Goal: Check status: Check status

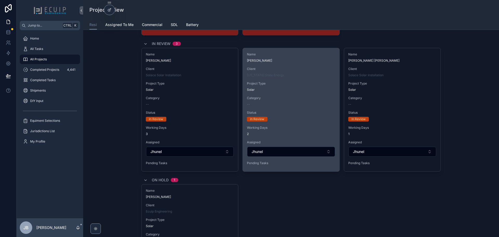
scroll to position [1873, 0]
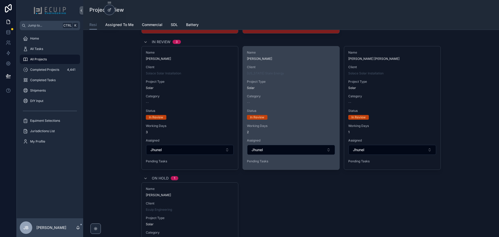
click at [290, 114] on div "Status In Review" at bounding box center [291, 114] width 88 height 11
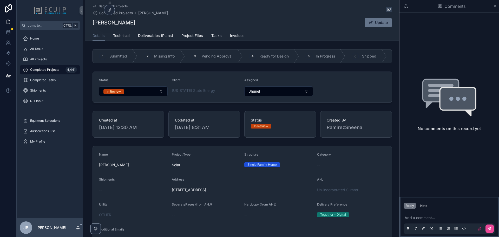
drag, startPoint x: 150, startPoint y: 23, endPoint x: 91, endPoint y: 22, distance: 58.6
click at [93, 22] on div "[PERSON_NAME] Update" at bounding box center [243, 23] width 300 height 10
copy h1 "[PERSON_NAME]"
click at [37, 56] on div "All Projects" at bounding box center [50, 59] width 54 height 8
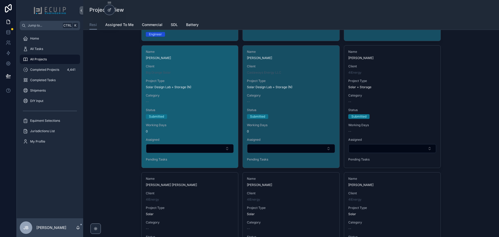
scroll to position [936, 0]
